Goal: Find specific page/section: Find specific page/section

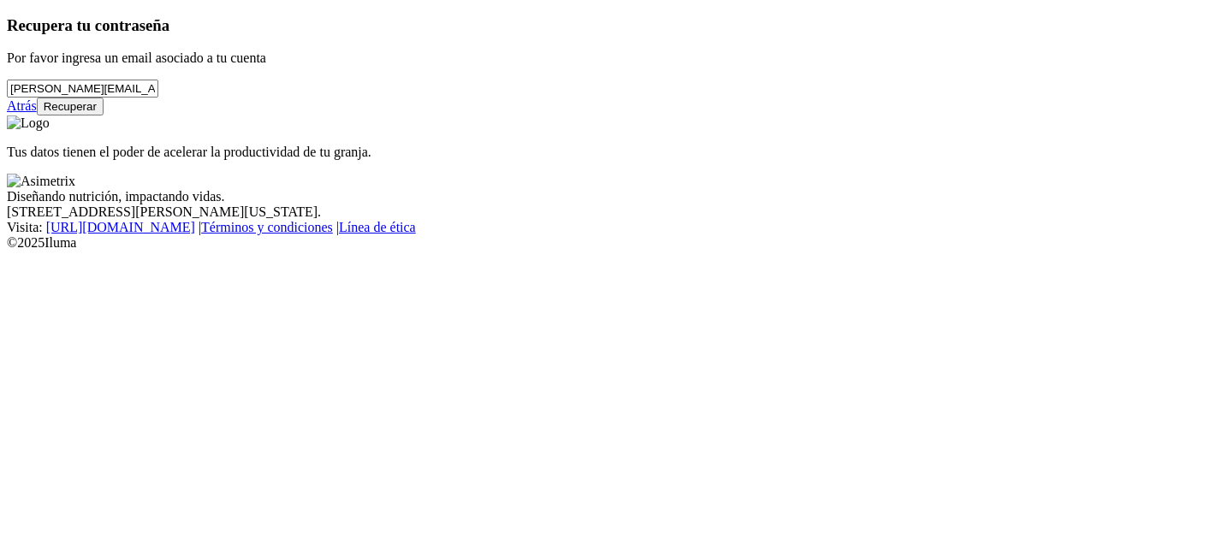
click at [37, 113] on link "Atrás" at bounding box center [22, 105] width 30 height 15
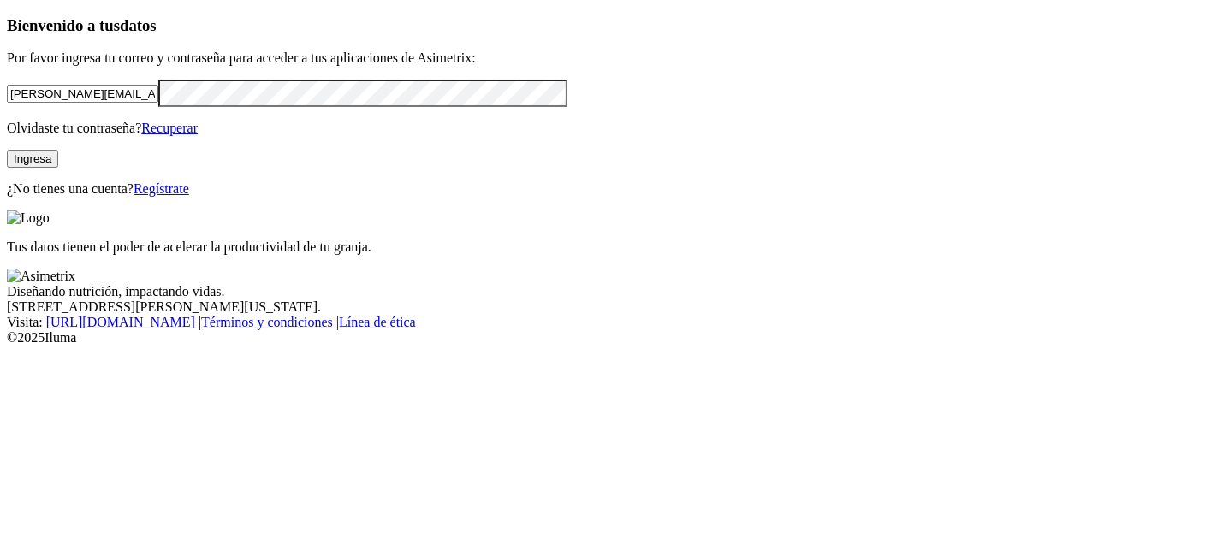
click at [58, 168] on button "Ingresa" at bounding box center [32, 159] width 51 height 18
